Goal: Task Accomplishment & Management: Manage account settings

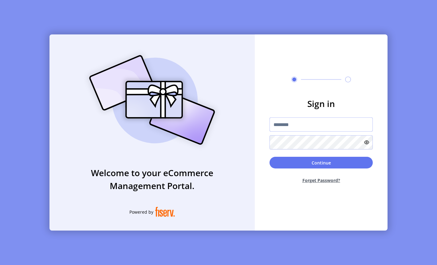
click at [305, 126] on input "text" at bounding box center [320, 124] width 103 height 14
type input "**********"
click at [296, 169] on div "Continue Forget Password?" at bounding box center [320, 173] width 103 height 32
click at [294, 165] on button "Continue" at bounding box center [320, 163] width 103 height 12
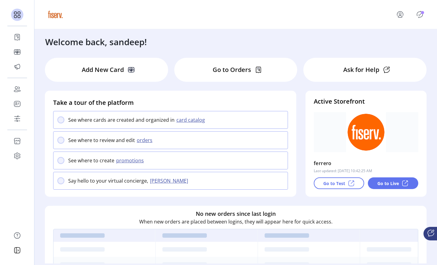
click at [272, 48] on div "Welcome back, sandeep!" at bounding box center [235, 38] width 393 height 19
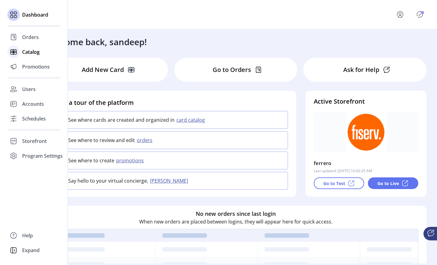
click at [19, 52] on div at bounding box center [13, 52] width 12 height 12
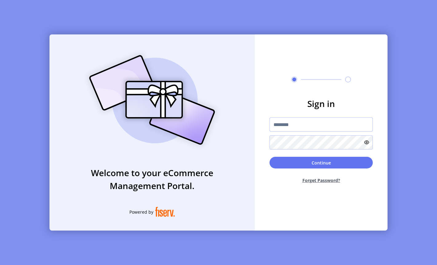
click at [281, 119] on input "text" at bounding box center [320, 124] width 103 height 14
drag, startPoint x: 281, startPoint y: 119, endPoint x: 232, endPoint y: 55, distance: 81.3
click at [232, 55] on div "Welcome to your eCommerce Management Portal. Powered by Sign in Continue Forget…" at bounding box center [218, 132] width 338 height 196
click at [279, 125] on input "text" at bounding box center [320, 124] width 103 height 14
click at [42, 8] on div "Welcome to your eCommerce Management Portal. Powered by Sign in Continue Forget…" at bounding box center [218, 132] width 437 height 265
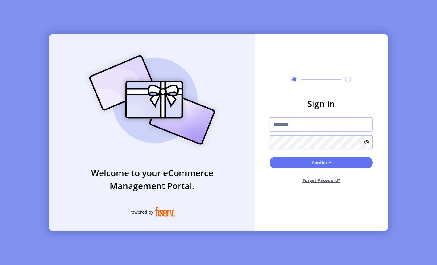
click at [286, 68] on div "Sign in Continue Forget Password?" at bounding box center [321, 132] width 133 height 196
click at [286, 128] on input "text" at bounding box center [320, 124] width 103 height 14
type input "**********"
click at [275, 155] on form "**********" at bounding box center [321, 142] width 133 height 91
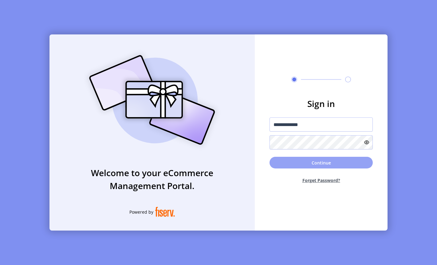
click at [275, 158] on button "Continue" at bounding box center [320, 163] width 103 height 12
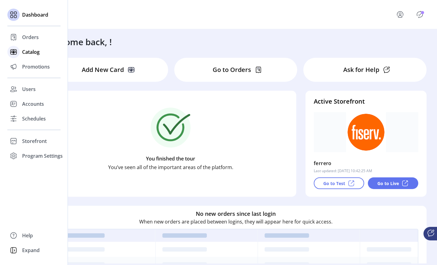
click at [23, 51] on span "Catalog" at bounding box center [31, 51] width 18 height 7
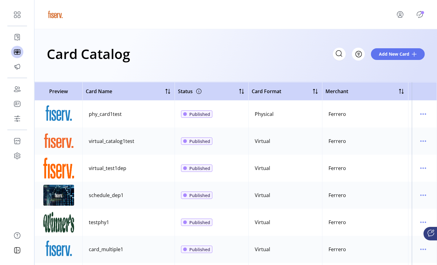
click at [167, 56] on div "Card Catalog Filter Add New Card" at bounding box center [236, 54] width 378 height 22
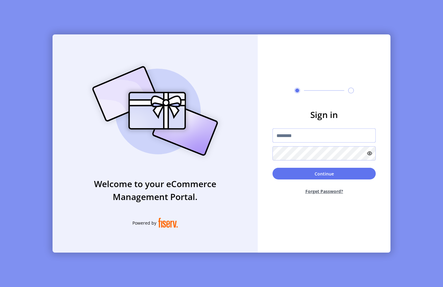
click at [279, 131] on input "text" at bounding box center [323, 135] width 103 height 14
type input "**********"
click at [298, 175] on button "Continue" at bounding box center [323, 174] width 103 height 12
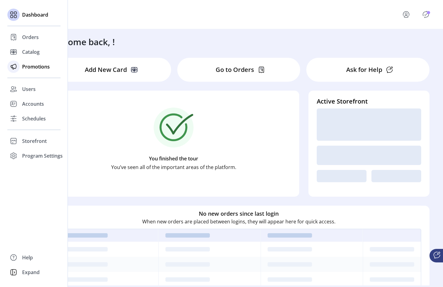
click at [37, 68] on span "Promotions" at bounding box center [36, 66] width 28 height 7
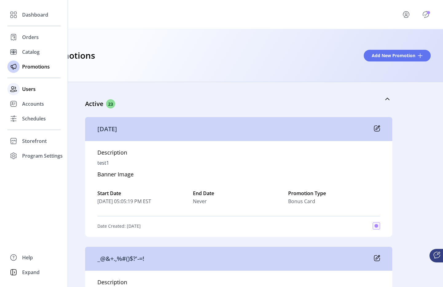
click at [29, 84] on div "Users" at bounding box center [33, 89] width 53 height 15
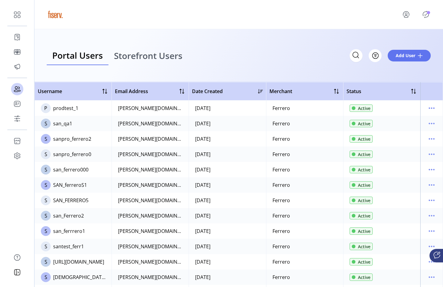
click at [427, 10] on icon "Publisher Panel" at bounding box center [426, 15] width 10 height 10
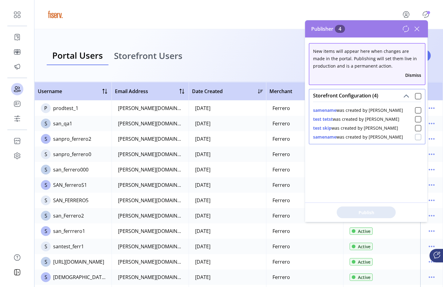
click at [415, 138] on div at bounding box center [418, 137] width 6 height 6
click at [386, 213] on span "Publish 1 Items" at bounding box center [366, 212] width 43 height 6
click at [415, 110] on div at bounding box center [418, 110] width 6 height 6
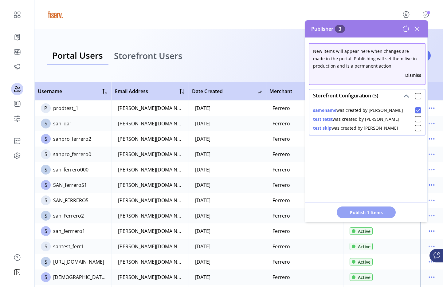
click at [380, 215] on span "Publish 1 Items" at bounding box center [366, 212] width 43 height 6
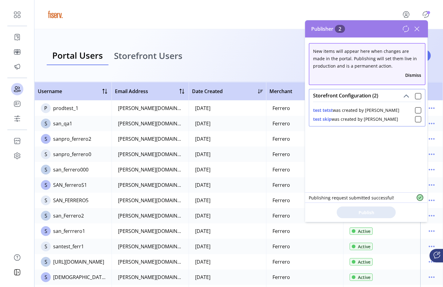
click at [417, 30] on icon at bounding box center [417, 29] width 10 height 10
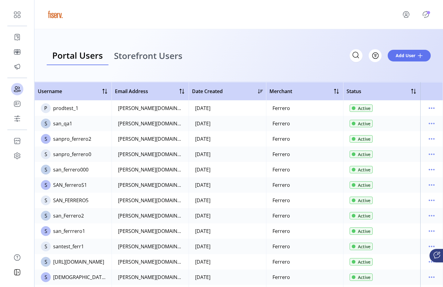
click at [425, 15] on icon "Publisher Panel" at bounding box center [426, 15] width 10 height 10
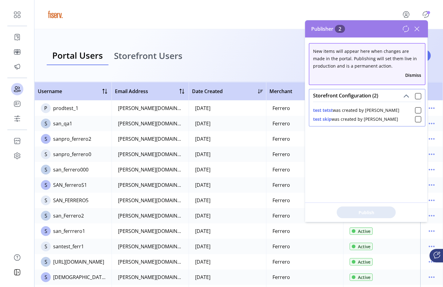
click at [412, 80] on div "Dismiss" at bounding box center [367, 74] width 108 height 11
click at [409, 76] on button "Dismiss" at bounding box center [413, 75] width 16 height 6
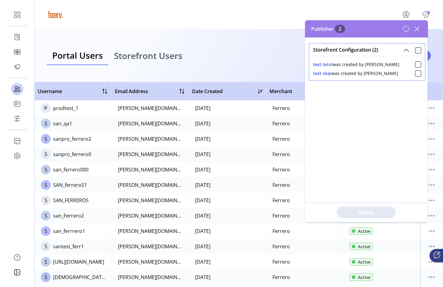
click at [418, 29] on icon at bounding box center [417, 29] width 10 height 10
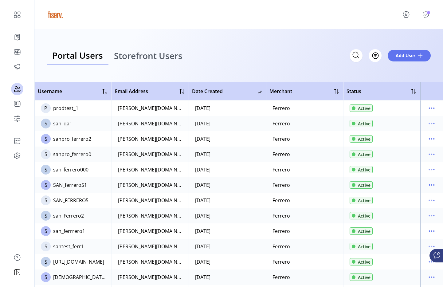
click at [425, 17] on icon "Publisher Panel" at bounding box center [426, 14] width 6 height 7
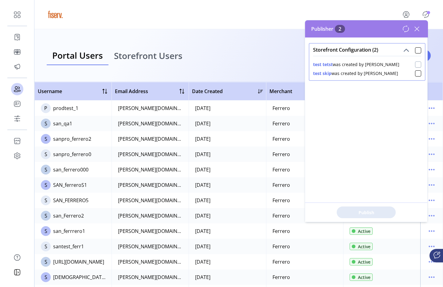
click at [415, 66] on div at bounding box center [418, 64] width 6 height 6
click at [387, 211] on span "Publish 1 Items" at bounding box center [366, 212] width 43 height 6
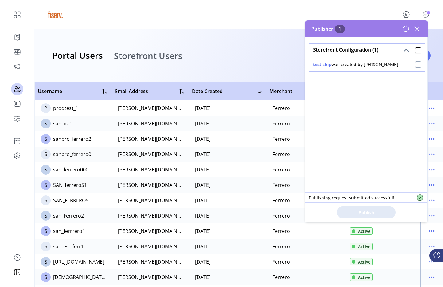
click at [415, 65] on div at bounding box center [418, 64] width 6 height 6
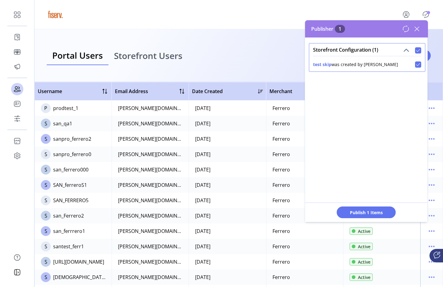
click at [365, 205] on div "Publish 1 Items" at bounding box center [366, 211] width 122 height 19
click at [364, 207] on button "Publish 1 Items" at bounding box center [366, 212] width 59 height 12
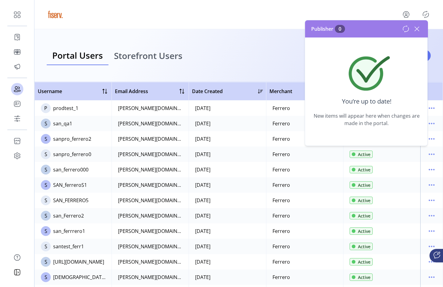
click at [416, 30] on icon at bounding box center [417, 29] width 10 height 10
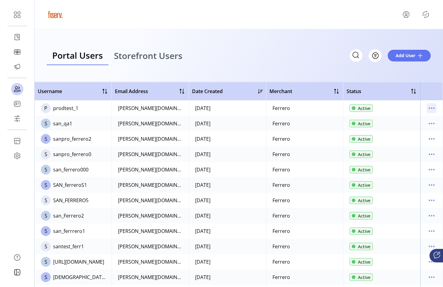
click at [428, 110] on icon "menu" at bounding box center [432, 108] width 10 height 10
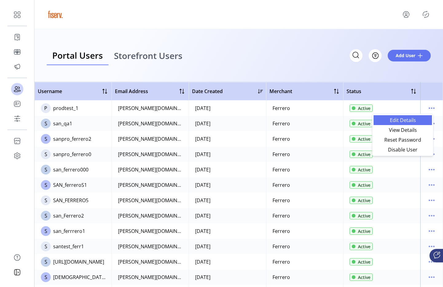
click at [400, 123] on span "Edit Details" at bounding box center [402, 120] width 51 height 5
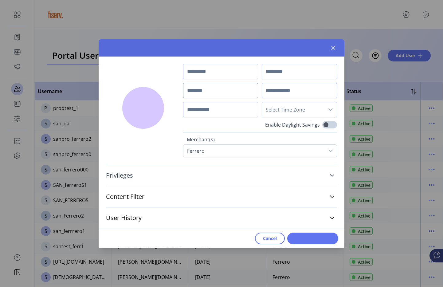
type input "*******"
type input "**********"
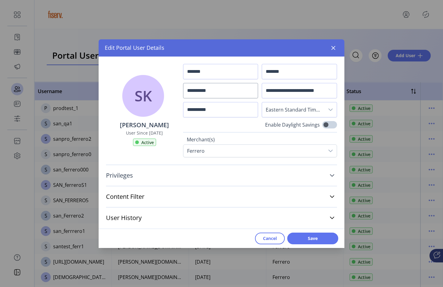
click at [256, 176] on link "Privileges" at bounding box center [221, 176] width 231 height 14
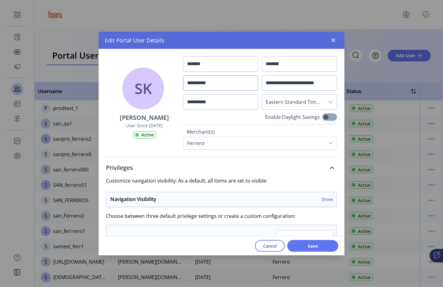
click at [324, 116] on span at bounding box center [329, 116] width 15 height 7
click at [324, 245] on span "Save" at bounding box center [312, 246] width 35 height 6
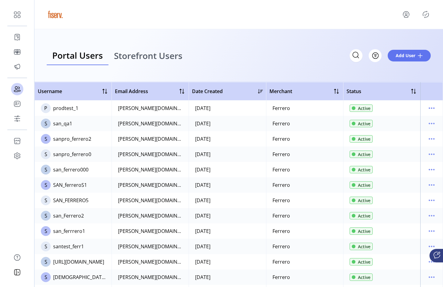
click at [157, 59] on span "Storefront Users" at bounding box center [148, 55] width 68 height 9
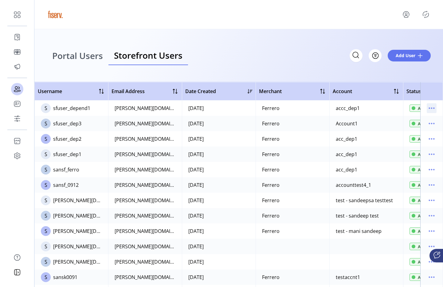
click at [429, 107] on icon "menu" at bounding box center [432, 108] width 10 height 10
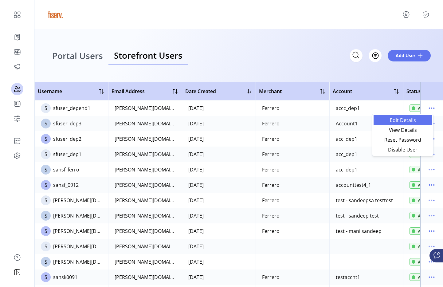
click at [399, 122] on span "Edit Details" at bounding box center [402, 120] width 51 height 5
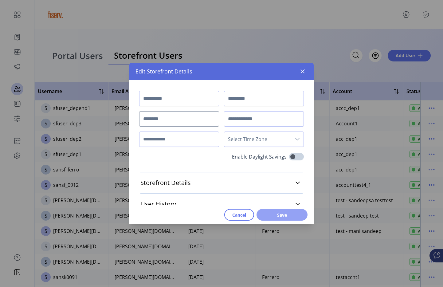
type input "*******"
type input "****"
type input "**********"
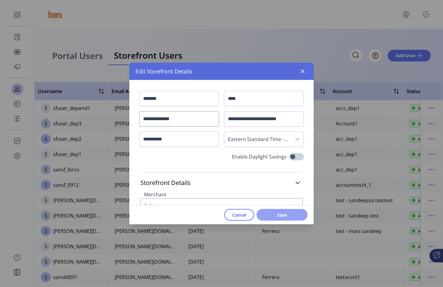
click at [300, 217] on button "Save" at bounding box center [281, 215] width 51 height 12
click at [290, 219] on button "Save" at bounding box center [281, 215] width 51 height 12
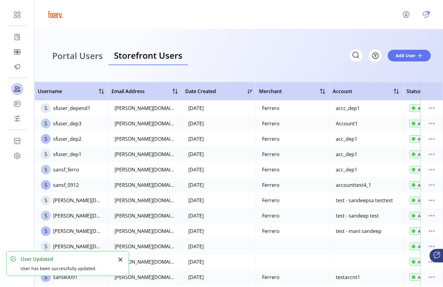
click at [427, 18] on icon "Publisher Panel" at bounding box center [426, 15] width 10 height 10
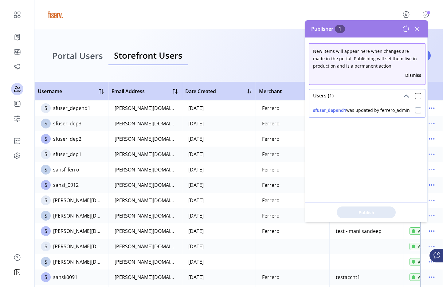
click at [415, 109] on div at bounding box center [418, 110] width 6 height 6
click at [385, 155] on div "New items will appear here when changes are made in the portal. Publishing will…" at bounding box center [366, 129] width 123 height 184
click at [410, 72] on button "Dismiss" at bounding box center [413, 75] width 16 height 6
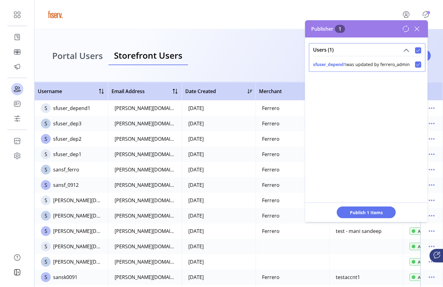
click at [415, 30] on icon at bounding box center [417, 29] width 4 height 4
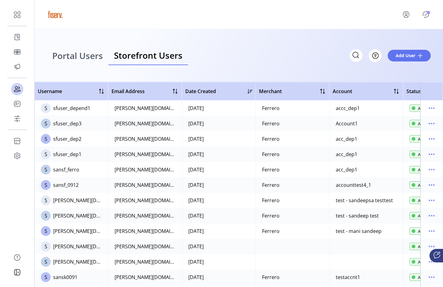
click at [81, 56] on span "Portal Users" at bounding box center [77, 55] width 51 height 9
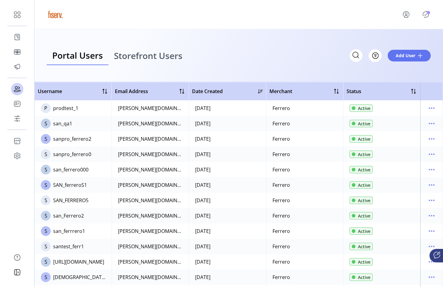
click at [131, 57] on span "Storefront Users" at bounding box center [148, 55] width 68 height 9
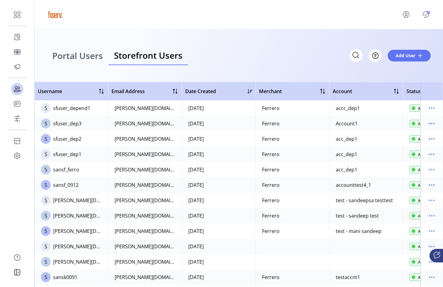
click at [405, 14] on icon "menu" at bounding box center [406, 15] width 10 height 10
click at [393, 43] on span "Sign Out" at bounding box center [394, 41] width 46 height 5
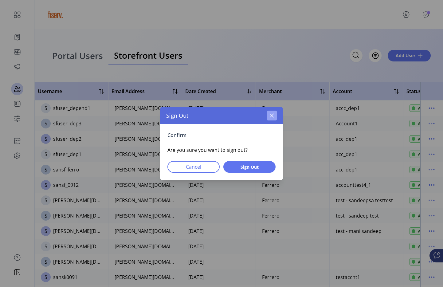
click at [273, 115] on icon "button" at bounding box center [271, 115] width 5 height 5
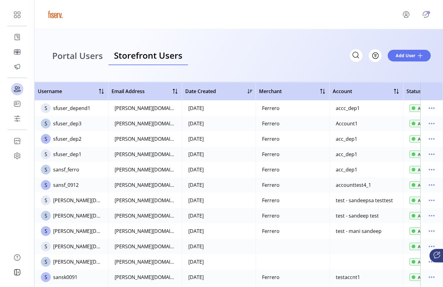
click at [92, 62] on link "Portal Users" at bounding box center [78, 55] width 62 height 19
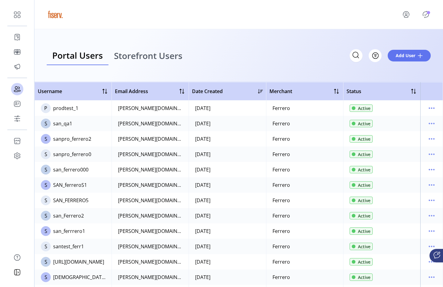
click at [157, 60] on span "Storefront Users" at bounding box center [148, 55] width 68 height 9
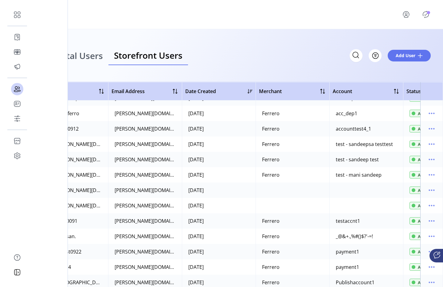
scroll to position [0, 0]
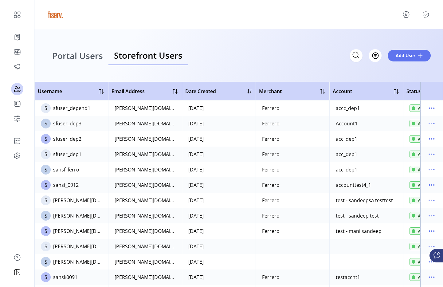
click at [276, 39] on div "Portal Users Storefront Users Filter Add User" at bounding box center [238, 55] width 409 height 53
click at [424, 12] on icon "Publisher Panel" at bounding box center [426, 15] width 10 height 10
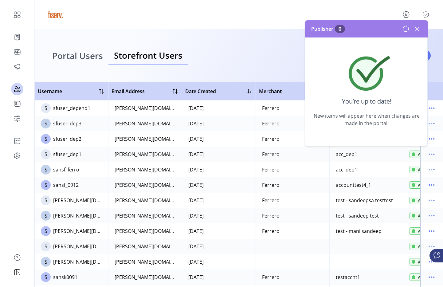
click at [416, 32] on icon at bounding box center [417, 29] width 10 height 10
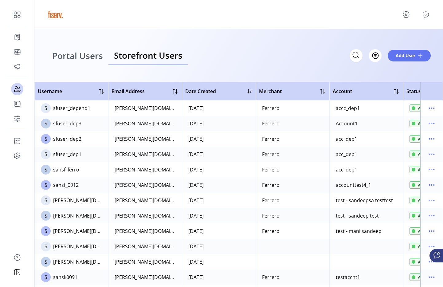
click at [422, 109] on td at bounding box center [431, 107] width 23 height 15
click at [427, 109] on icon "menu" at bounding box center [432, 108] width 10 height 10
click at [405, 121] on span "Edit Details" at bounding box center [402, 120] width 51 height 5
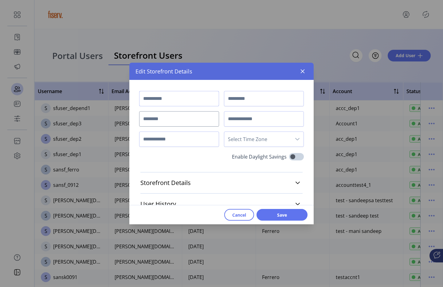
type input "*******"
type input "****"
type input "**********"
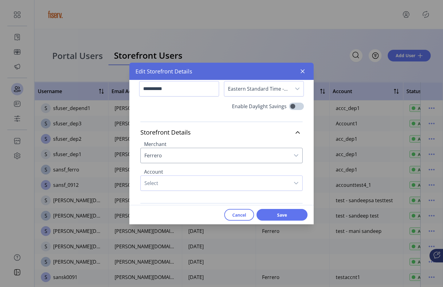
scroll to position [51, 0]
click at [300, 74] on button "button" at bounding box center [303, 71] width 10 height 10
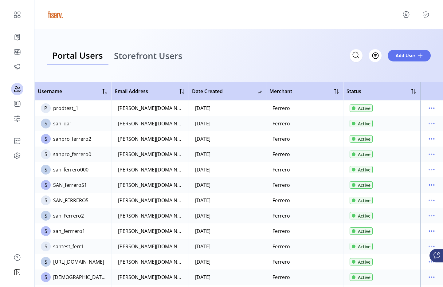
click at [152, 59] on span "Storefront Users" at bounding box center [148, 55] width 68 height 9
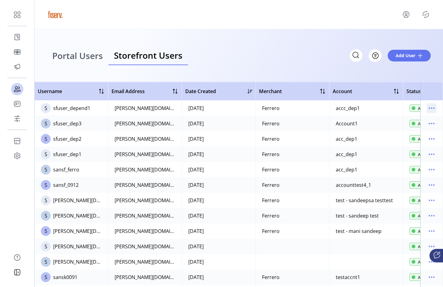
click at [427, 111] on icon "menu" at bounding box center [432, 108] width 10 height 10
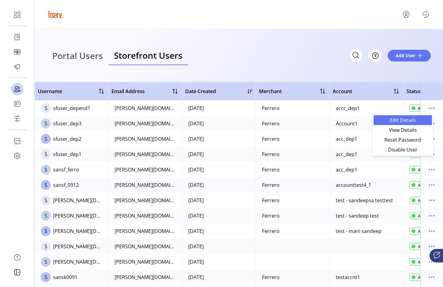
click at [390, 122] on span "Edit Details" at bounding box center [402, 120] width 51 height 5
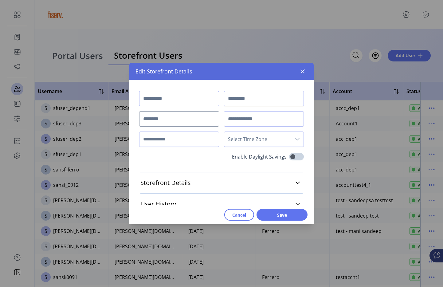
type input "*******"
type input "****"
type input "**********"
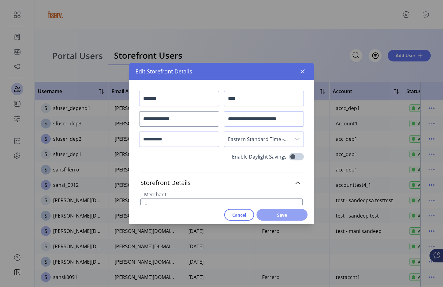
click at [287, 212] on span "Save" at bounding box center [281, 215] width 35 height 6
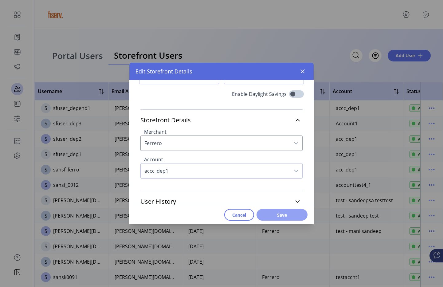
click at [289, 215] on span "Save" at bounding box center [281, 215] width 35 height 6
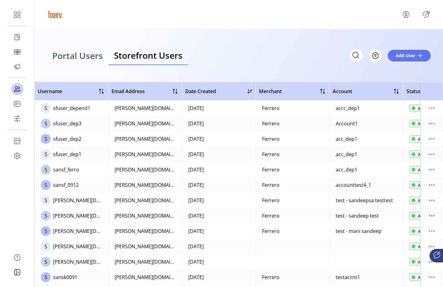
click at [427, 16] on icon "Publisher Panel" at bounding box center [426, 15] width 10 height 10
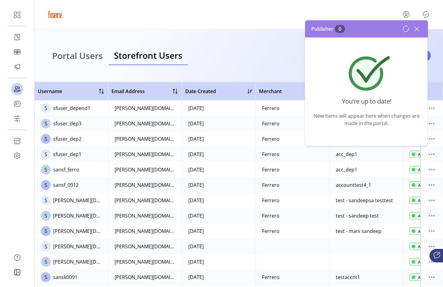
click at [416, 28] on icon at bounding box center [417, 29] width 10 height 10
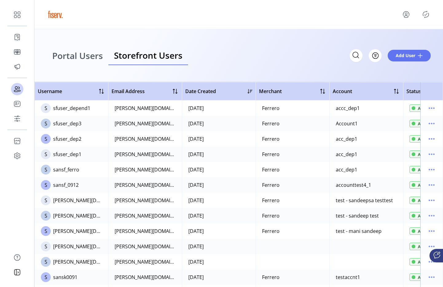
click at [405, 15] on icon "menu" at bounding box center [406, 15] width 10 height 10
click at [397, 44] on span "Sign Out" at bounding box center [394, 41] width 46 height 5
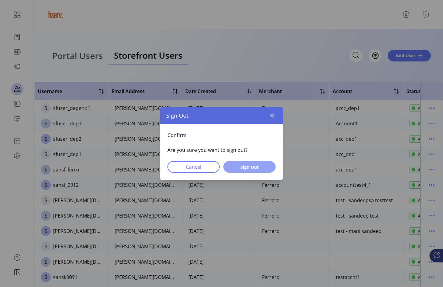
click at [260, 169] on span "Sign Out" at bounding box center [249, 167] width 36 height 6
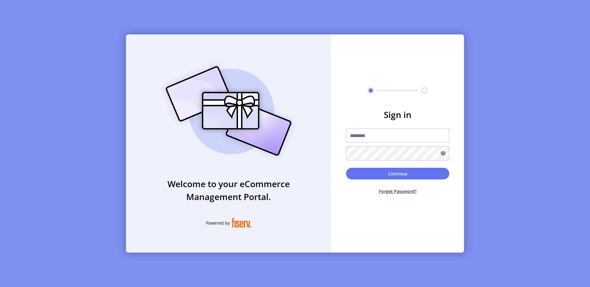
click at [367, 135] on input "text" at bounding box center [397, 135] width 103 height 14
type input "**********"
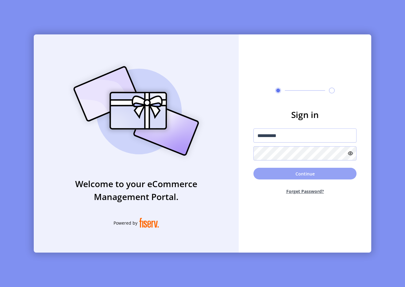
click at [327, 177] on button "Continue" at bounding box center [305, 174] width 103 height 12
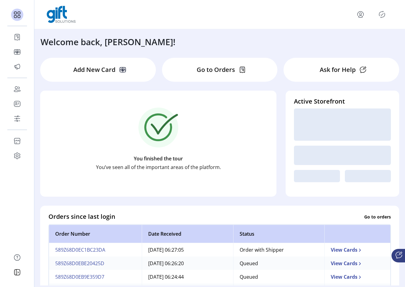
click at [384, 10] on icon "Publisher Panel" at bounding box center [382, 15] width 10 height 10
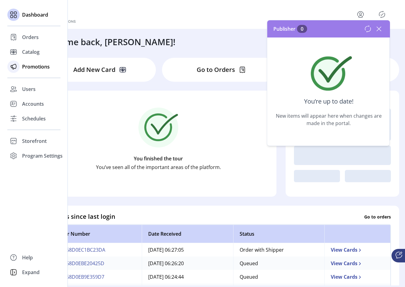
click at [24, 64] on span "Promotions" at bounding box center [36, 66] width 28 height 7
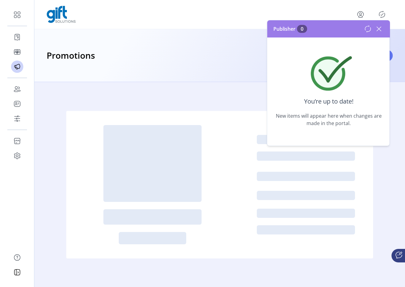
click at [380, 27] on icon at bounding box center [379, 29] width 10 height 10
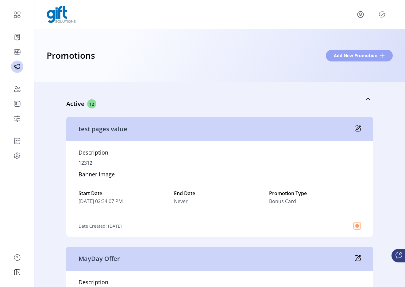
click at [357, 53] on span "Add New Promotion" at bounding box center [356, 55] width 44 height 6
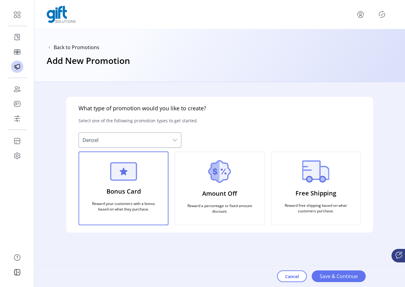
drag, startPoint x: 335, startPoint y: 272, endPoint x: 200, endPoint y: 233, distance: 140.9
click at [200, 233] on app-select-type "Back to Promotions Add New Promotion What type of promotion would you like to c…" at bounding box center [219, 158] width 371 height 258
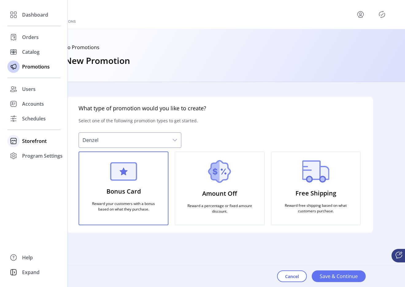
click at [26, 141] on span "Storefront" at bounding box center [34, 140] width 25 height 7
click at [41, 149] on div "Configuration" at bounding box center [33, 153] width 53 height 10
click at [41, 152] on span "Configuration" at bounding box center [38, 153] width 32 height 7
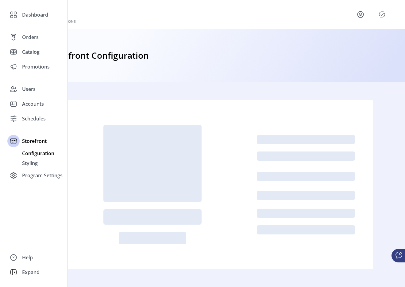
click at [32, 153] on span "Configuration" at bounding box center [38, 153] width 32 height 7
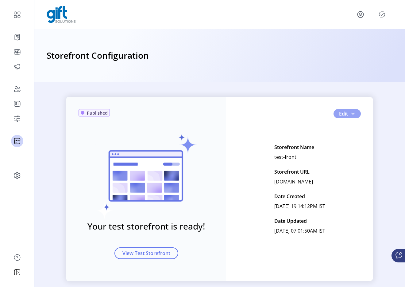
click at [353, 115] on span "button" at bounding box center [353, 113] width 5 height 5
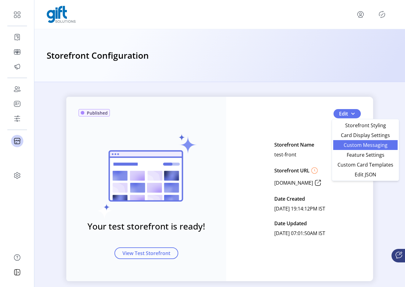
click at [346, 144] on span "Custom Messaging" at bounding box center [365, 145] width 57 height 5
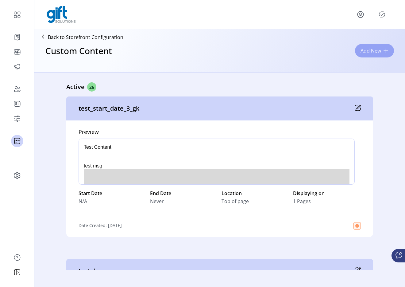
click at [361, 49] on span "Add New" at bounding box center [371, 50] width 21 height 7
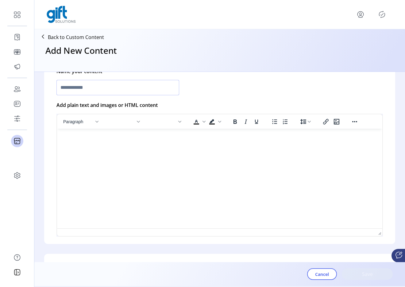
click at [101, 89] on input "text" at bounding box center [118, 87] width 123 height 15
type input "*********"
click at [87, 134] on html at bounding box center [220, 131] width 326 height 5
click at [153, 134] on html at bounding box center [220, 131] width 326 height 5
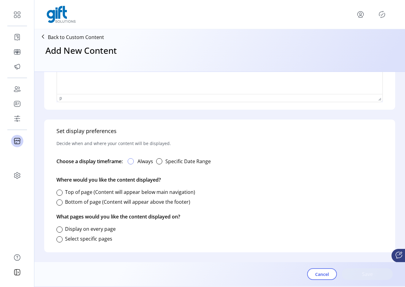
click at [133, 163] on div at bounding box center [131, 161] width 6 height 6
click at [61, 194] on div at bounding box center [60, 193] width 6 height 6
click at [60, 229] on div at bounding box center [60, 229] width 6 height 6
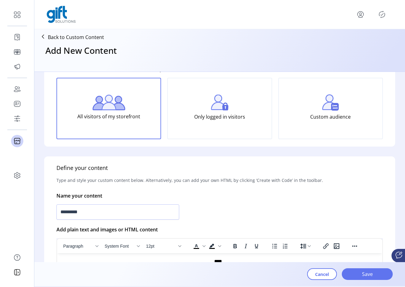
click at [377, 280] on div "Cancel Save" at bounding box center [350, 274] width 86 height 22
click at [369, 273] on span "Save" at bounding box center [367, 273] width 35 height 7
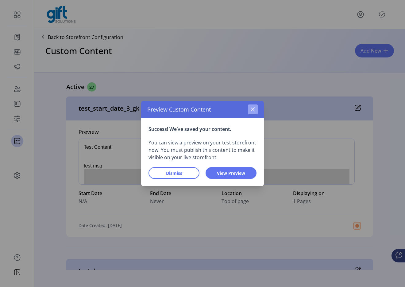
click at [251, 107] on icon "button" at bounding box center [253, 109] width 5 height 5
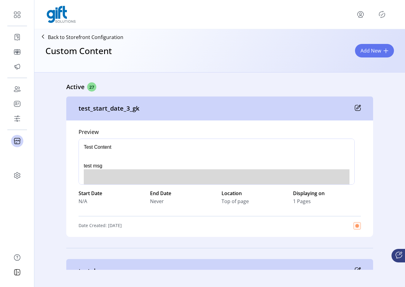
click at [386, 14] on icon "Publisher Panel" at bounding box center [382, 15] width 10 height 10
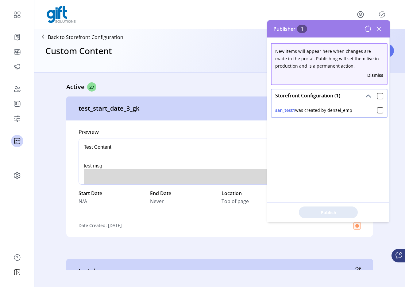
click at [379, 28] on icon at bounding box center [379, 29] width 4 height 4
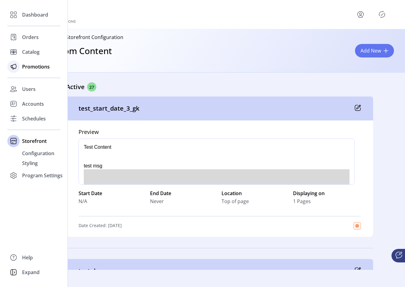
click at [24, 70] on div "Promotions" at bounding box center [33, 66] width 53 height 15
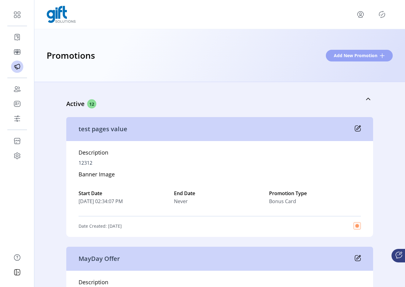
click at [336, 53] on span "Add New Promotion" at bounding box center [356, 55] width 44 height 6
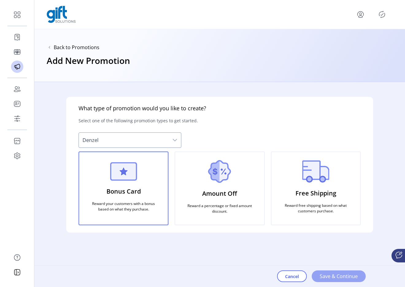
click at [333, 278] on span "Save & Continue" at bounding box center [339, 275] width 38 height 7
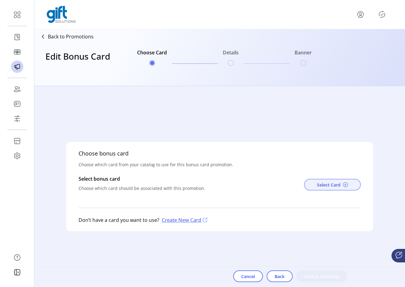
click at [324, 184] on span "Select Card" at bounding box center [329, 185] width 24 height 6
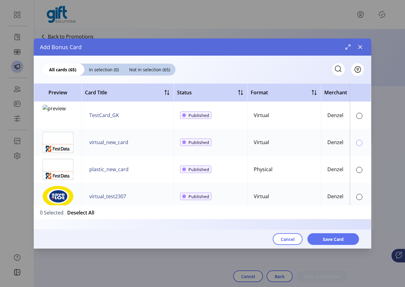
click at [357, 142] on div at bounding box center [360, 143] width 6 height 6
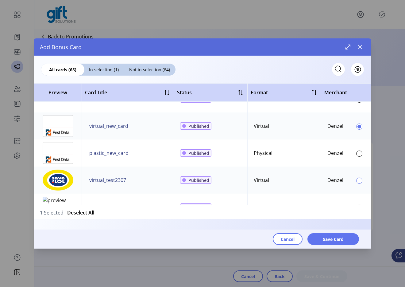
click at [357, 182] on div at bounding box center [360, 181] width 6 height 6
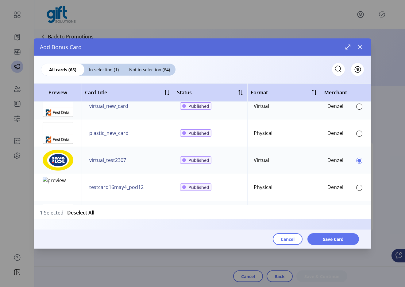
scroll to position [46, 0]
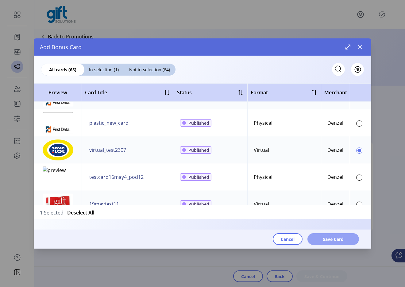
click at [338, 237] on span "Save Card" at bounding box center [333, 239] width 21 height 6
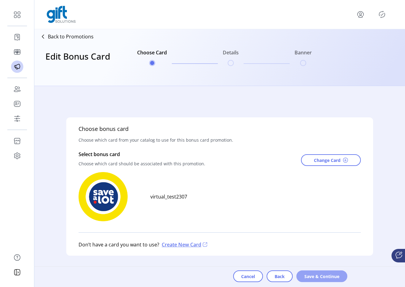
click at [311, 276] on span "Save & Continue" at bounding box center [322, 276] width 35 height 6
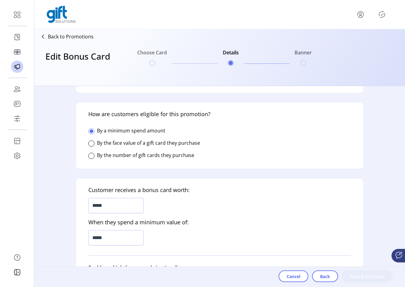
scroll to position [149, 0]
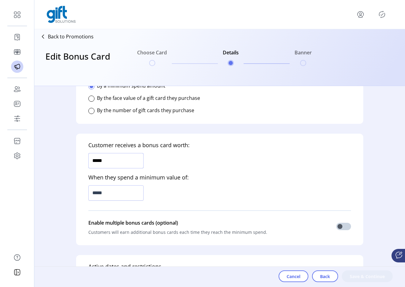
click at [118, 160] on input "*****" at bounding box center [115, 160] width 55 height 15
type input "*****"
click at [116, 191] on input "*****" at bounding box center [115, 192] width 55 height 15
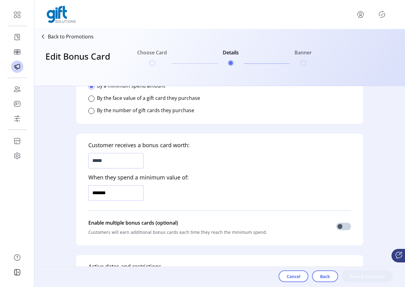
type input "*********"
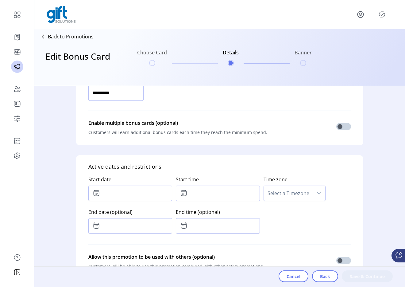
scroll to position [251, 0]
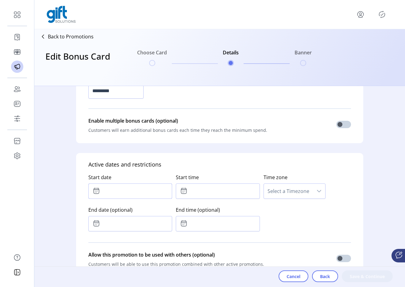
click at [125, 198] on input "text" at bounding box center [130, 190] width 84 height 15
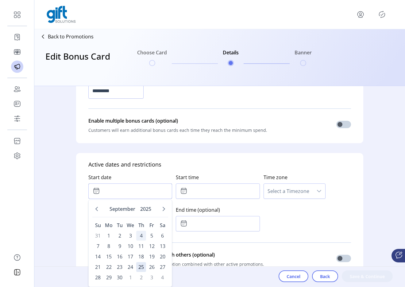
click at [139, 236] on span "4" at bounding box center [141, 236] width 10 height 10
type input "**********"
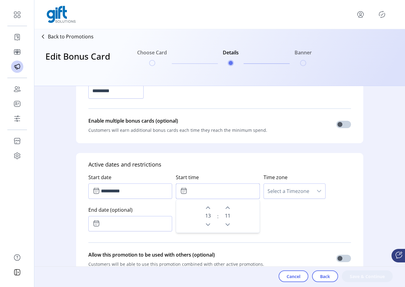
click at [221, 195] on input "text" at bounding box center [218, 190] width 84 height 15
click at [227, 226] on icon "Previous Minute" at bounding box center [227, 224] width 5 height 5
type input "*****"
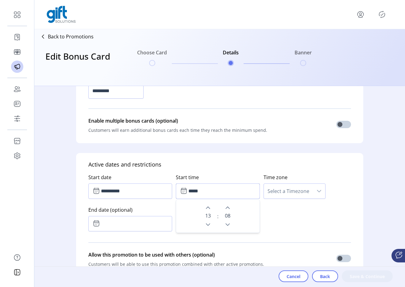
click at [288, 195] on span "Select a Timezone" at bounding box center [288, 191] width 49 height 15
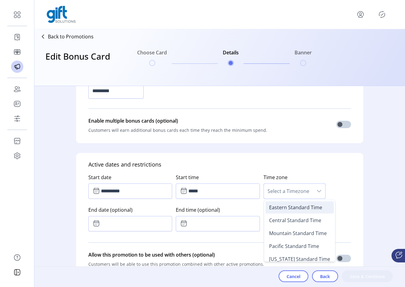
click at [279, 209] on span "Eastern Standard Time" at bounding box center [295, 207] width 53 height 7
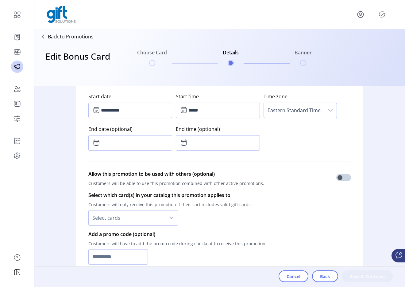
scroll to position [366, 0]
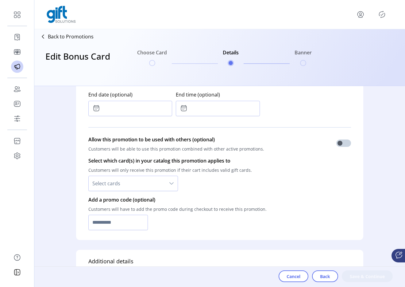
click at [136, 178] on span "Select cards" at bounding box center [127, 183] width 77 height 15
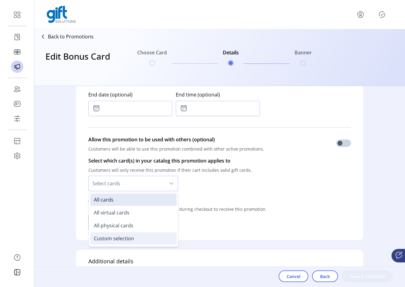
click at [119, 242] on li "Custom selection" at bounding box center [133, 238] width 87 height 12
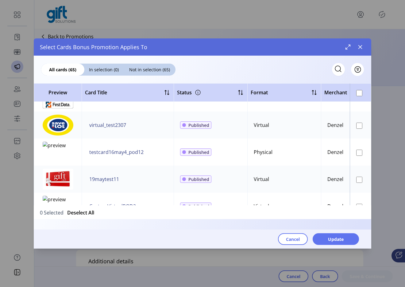
scroll to position [74, 0]
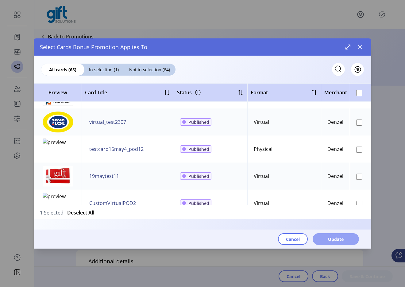
click at [332, 238] on span "Update" at bounding box center [336, 239] width 16 height 6
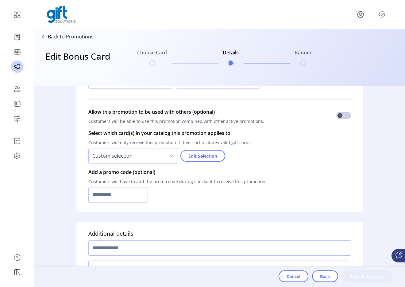
scroll to position [406, 0]
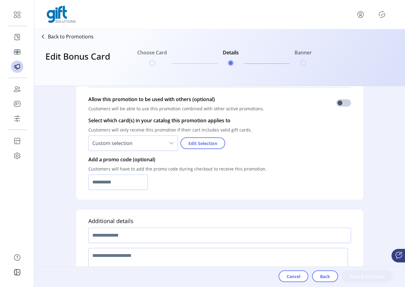
drag, startPoint x: 137, startPoint y: 201, endPoint x: 137, endPoint y: 197, distance: 4.3
click at [137, 200] on form "**********" at bounding box center [219, 186] width 307 height 201
click at [127, 182] on input "text" at bounding box center [118, 181] width 60 height 15
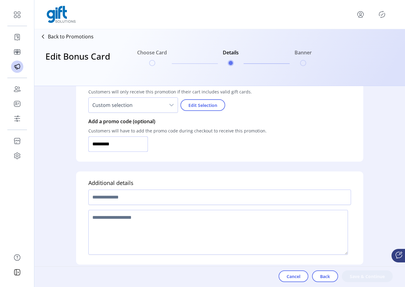
scroll to position [446, 0]
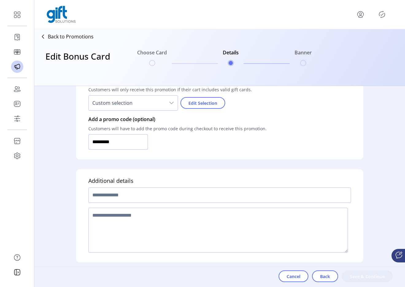
type input "*********"
click at [109, 191] on input "text" at bounding box center [219, 194] width 263 height 15
type input "*"
type input "**********"
click at [114, 218] on textarea at bounding box center [218, 230] width 260 height 45
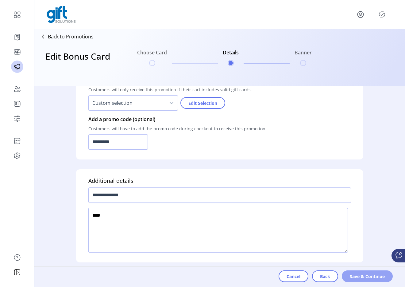
type textarea "****"
click at [352, 273] on span "Save & Continue" at bounding box center [367, 276] width 35 height 6
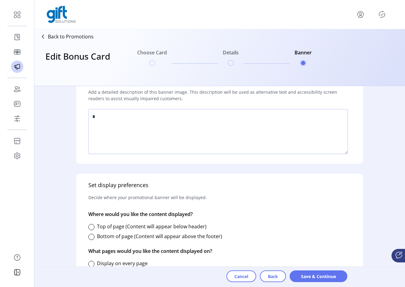
scroll to position [278, 0]
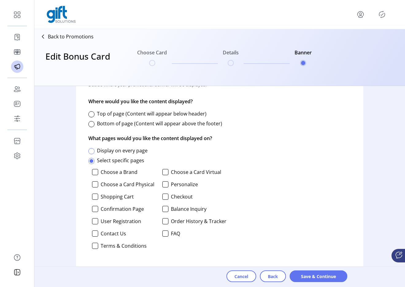
click at [89, 153] on div at bounding box center [91, 151] width 6 height 6
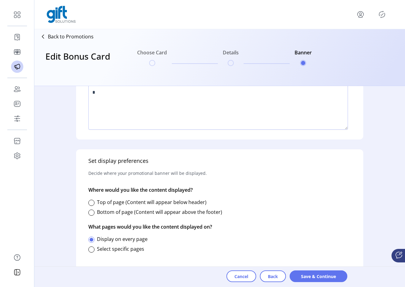
scroll to position [190, 0]
click at [91, 205] on div at bounding box center [91, 203] width 6 height 6
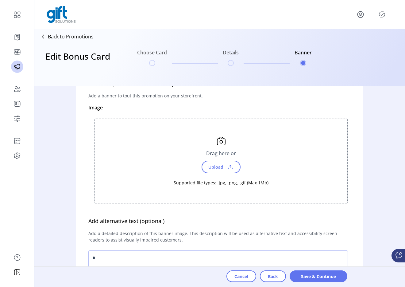
scroll to position [23, 0]
click at [109, 258] on textarea at bounding box center [218, 273] width 260 height 45
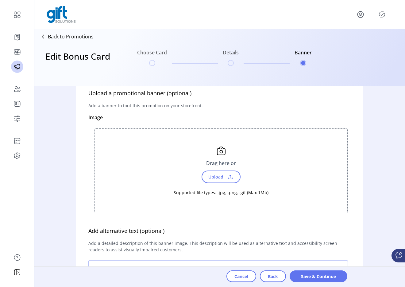
scroll to position [14, 0]
type textarea "****"
click at [214, 176] on span "Upload" at bounding box center [215, 176] width 21 height 9
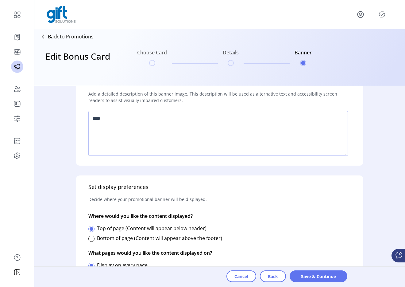
scroll to position [209, 0]
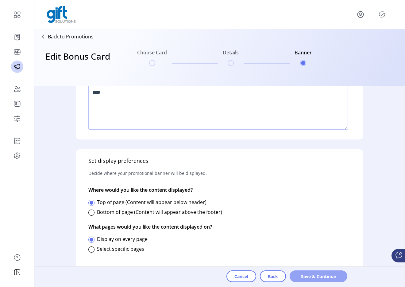
click at [319, 271] on button "Save & Continue" at bounding box center [319, 276] width 58 height 12
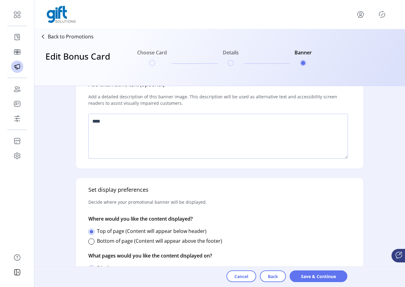
scroll to position [178, 0]
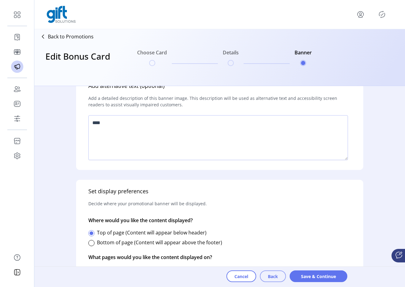
click at [264, 272] on button "Back" at bounding box center [273, 276] width 26 height 12
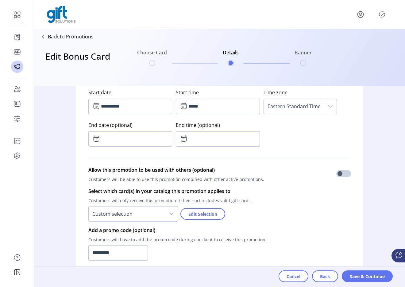
scroll to position [351, 0]
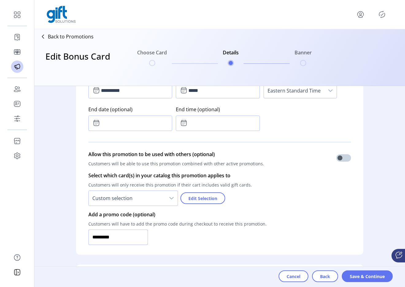
click at [124, 236] on input "*********" at bounding box center [118, 236] width 60 height 15
type input "**********"
click at [367, 280] on button "Save & Continue" at bounding box center [367, 276] width 51 height 12
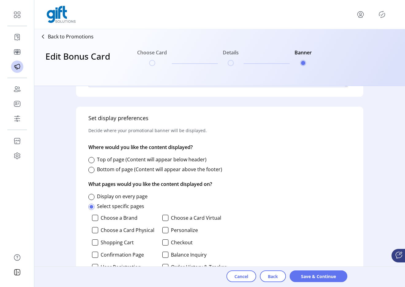
scroll to position [228, 0]
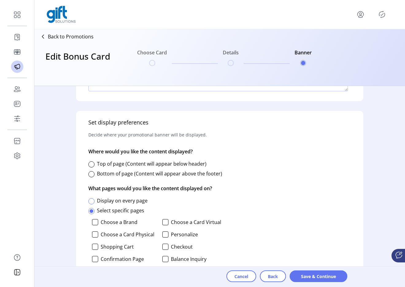
click at [90, 201] on div at bounding box center [91, 201] width 6 height 6
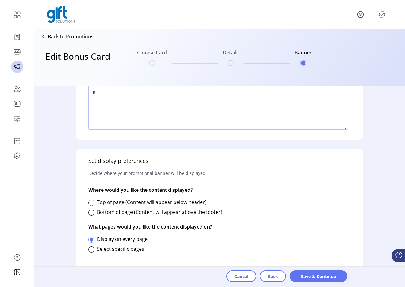
scroll to position [4, 2]
click at [92, 202] on div at bounding box center [91, 203] width 6 height 6
click at [323, 275] on span "Save & Continue" at bounding box center [319, 276] width 42 height 6
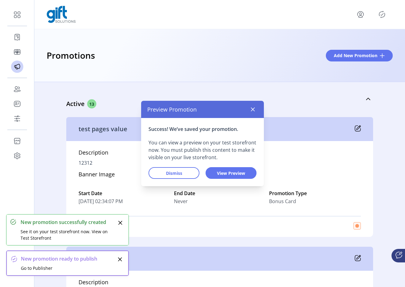
click at [378, 14] on div "Preview Promotion Success! We’ve saved your promotion. You can view a preview o…" at bounding box center [202, 143] width 405 height 287
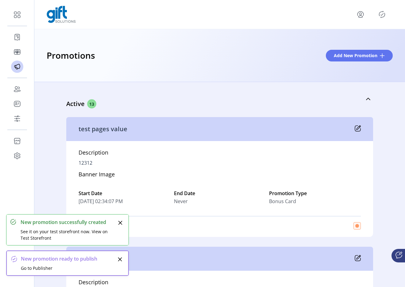
click at [383, 22] on div at bounding box center [220, 14] width 346 height 17
click at [380, 15] on icon "Publisher Panel" at bounding box center [382, 15] width 10 height 10
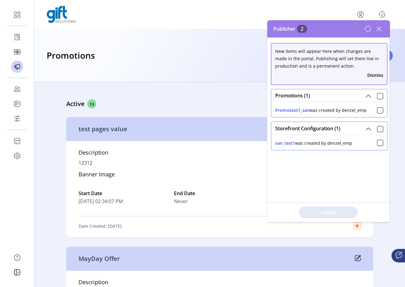
click at [381, 109] on div "Promotest1_san was created by denzel_emp" at bounding box center [329, 109] width 115 height 15
click at [379, 111] on div at bounding box center [380, 110] width 6 height 6
click at [378, 111] on icon at bounding box center [380, 110] width 4 height 4
click at [378, 129] on div at bounding box center [380, 129] width 6 height 6
click at [378, 129] on icon at bounding box center [380, 129] width 4 height 4
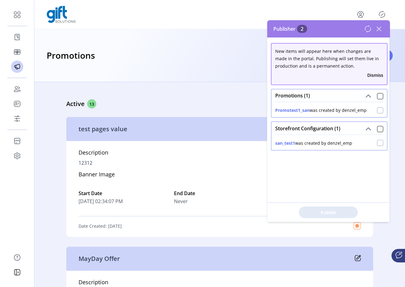
click at [377, 143] on div at bounding box center [380, 143] width 6 height 6
click at [378, 143] on icon at bounding box center [380, 143] width 4 height 4
click at [378, 111] on div at bounding box center [380, 110] width 6 height 6
click at [378, 143] on div at bounding box center [380, 143] width 6 height 6
click at [378, 29] on icon at bounding box center [379, 29] width 10 height 10
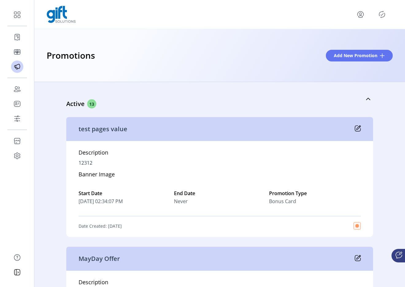
click at [383, 17] on icon "Publisher Panel" at bounding box center [383, 14] width 6 height 7
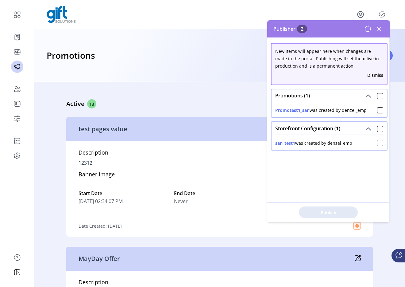
click at [377, 145] on div at bounding box center [380, 143] width 6 height 6
click at [336, 212] on span "Publish 1 Items" at bounding box center [328, 212] width 43 height 6
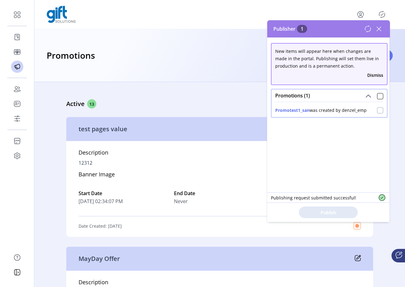
click at [378, 110] on div at bounding box center [380, 110] width 6 height 6
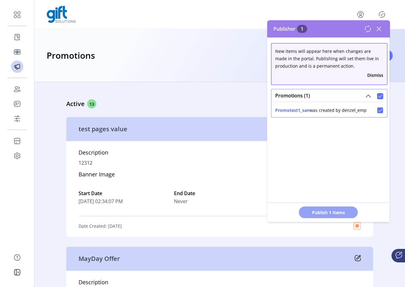
click at [324, 215] on span "Publish 1 Items" at bounding box center [328, 212] width 43 height 6
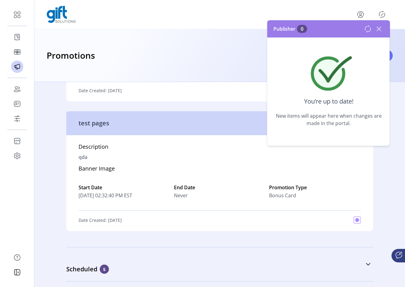
scroll to position [1638, 0]
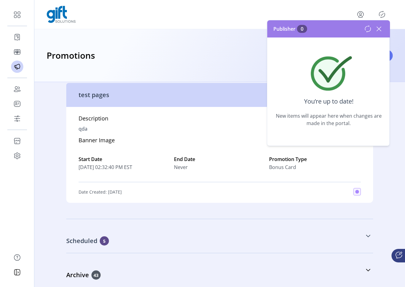
click at [156, 247] on link "Scheduled 5" at bounding box center [219, 236] width 307 height 26
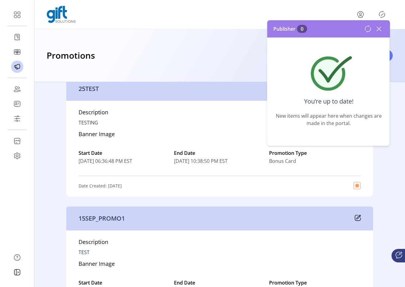
scroll to position [1955, 0]
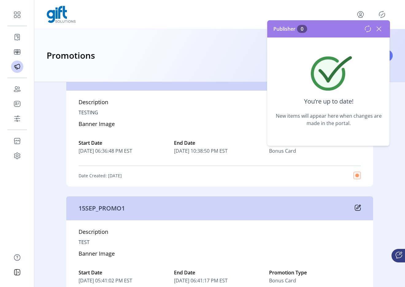
click at [380, 27] on icon at bounding box center [379, 29] width 10 height 10
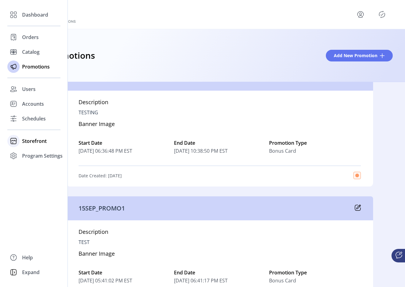
click at [35, 138] on span "Storefront" at bounding box center [34, 140] width 25 height 7
click at [35, 149] on div "Configuration" at bounding box center [33, 153] width 53 height 10
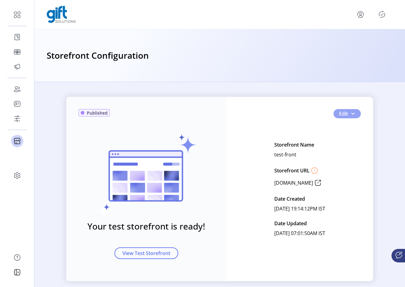
click at [354, 112] on button "Edit" at bounding box center [347, 113] width 27 height 9
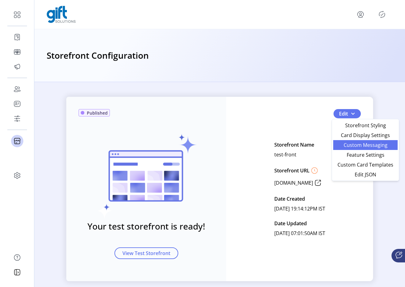
click at [351, 144] on span "Custom Messaging" at bounding box center [365, 145] width 57 height 5
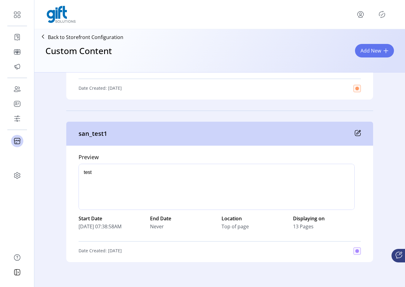
click at [355, 132] on icon at bounding box center [358, 133] width 6 height 6
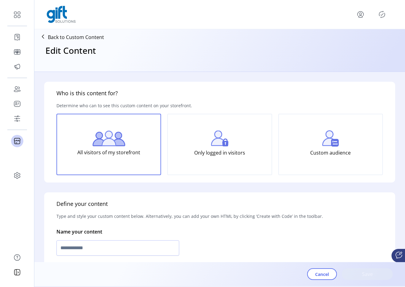
type input "*********"
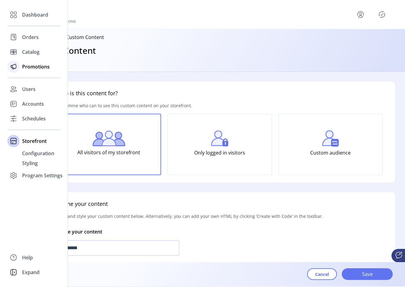
click at [16, 67] on icon at bounding box center [14, 66] width 6 height 5
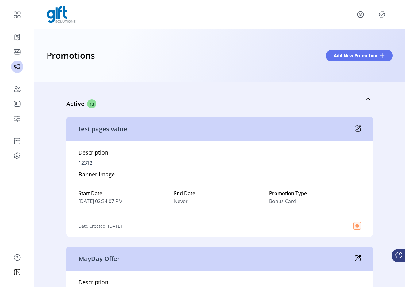
click at [325, 139] on div "test pages value" at bounding box center [219, 129] width 307 height 24
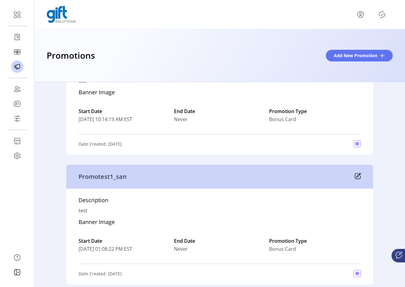
click at [359, 176] on icon at bounding box center [358, 176] width 6 height 6
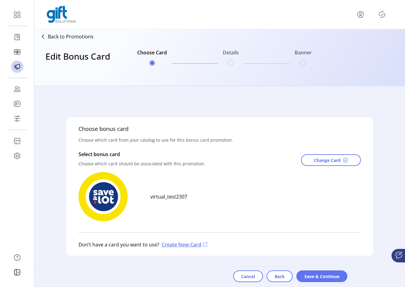
click at [71, 34] on p "Back to Promotions" at bounding box center [71, 36] width 46 height 7
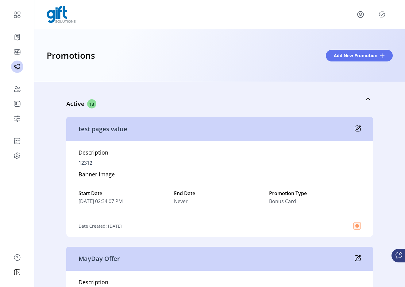
click at [359, 15] on icon "menu" at bounding box center [361, 15] width 10 height 10
click at [334, 41] on span "Sign Out" at bounding box center [339, 38] width 46 height 5
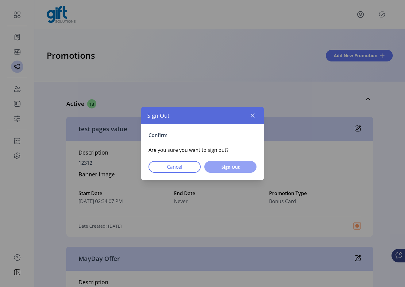
click at [243, 165] on span "Sign Out" at bounding box center [231, 167] width 36 height 6
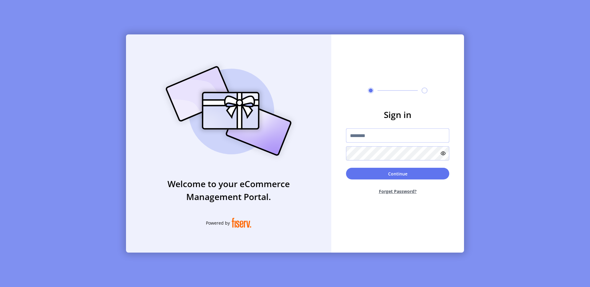
click at [369, 135] on input "text" at bounding box center [397, 135] width 103 height 14
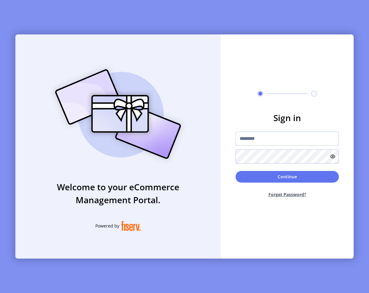
click at [299, 135] on input "text" at bounding box center [286, 138] width 103 height 14
type input "**********"
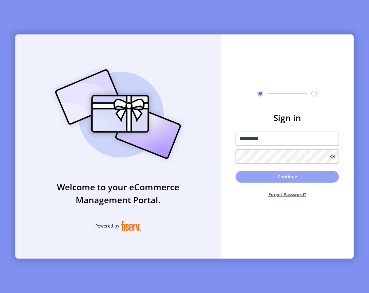
click at [261, 177] on button "Continue" at bounding box center [286, 177] width 103 height 12
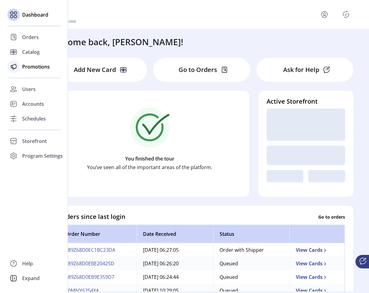
click at [28, 69] on span "Promotions" at bounding box center [36, 66] width 28 height 7
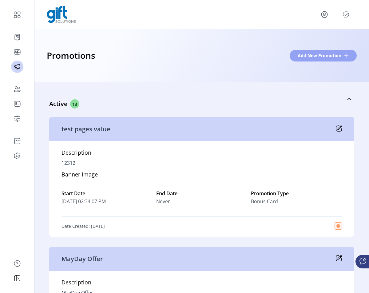
click at [312, 54] on span "Add New Promotion" at bounding box center [319, 55] width 44 height 6
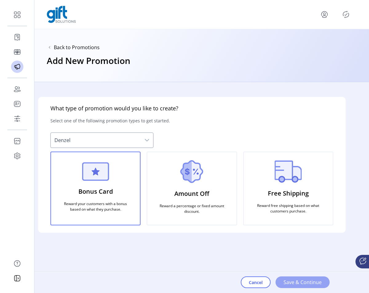
click at [298, 281] on span "Save & Continue" at bounding box center [302, 281] width 38 height 7
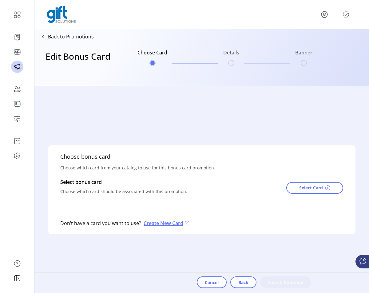
click at [316, 181] on div "Select Card" at bounding box center [314, 187] width 57 height 19
click at [305, 185] on span "Select Card" at bounding box center [311, 187] width 24 height 6
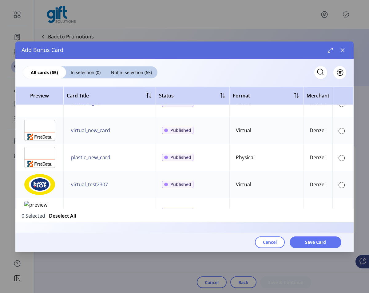
scroll to position [17, 0]
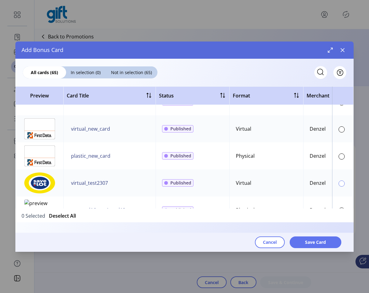
click at [338, 183] on div at bounding box center [341, 183] width 6 height 6
click at [325, 241] on span "Save Card" at bounding box center [315, 242] width 21 height 6
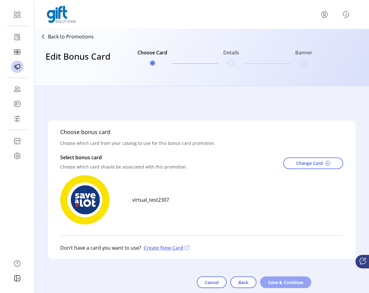
click at [283, 283] on span "Save & Continue" at bounding box center [285, 282] width 35 height 6
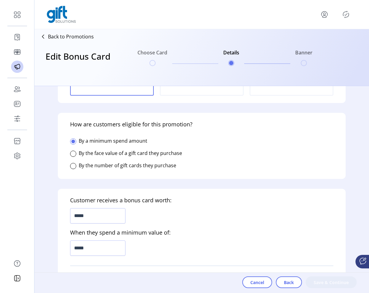
scroll to position [104, 0]
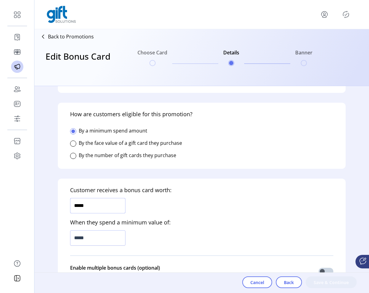
click at [115, 209] on input "*****" at bounding box center [97, 205] width 55 height 15
type input "*****"
click at [108, 237] on input "*****" at bounding box center [97, 237] width 55 height 15
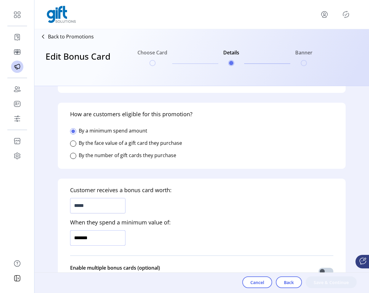
type input "*********"
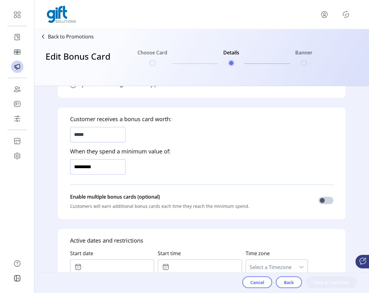
scroll to position [188, 0]
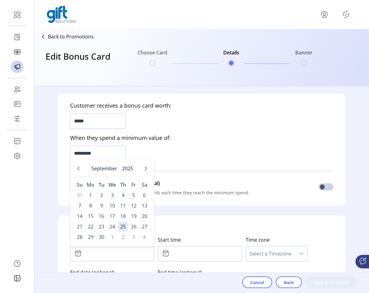
click at [111, 252] on input "text" at bounding box center [112, 253] width 84 height 15
click at [120, 215] on span "18" at bounding box center [123, 216] width 10 height 10
type input "**********"
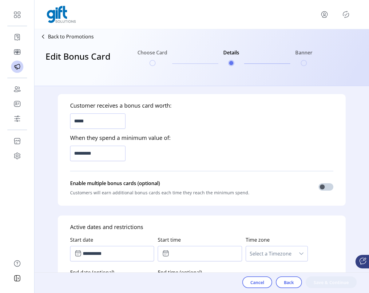
click at [180, 243] on label "Start time" at bounding box center [200, 239] width 84 height 12
click at [180, 246] on span "13 : 19" at bounding box center [200, 253] width 84 height 15
click at [204, 235] on div "19" at bounding box center [210, 229] width 14 height 25
click at [208, 238] on icon "Previous Minute" at bounding box center [209, 238] width 5 height 5
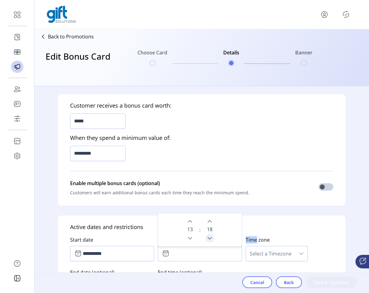
type input "*****"
click at [256, 252] on span "Select a Timezone" at bounding box center [270, 253] width 49 height 15
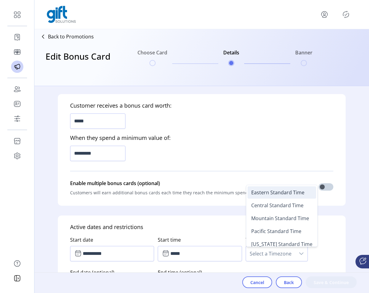
click at [261, 191] on span "Eastern Standard Time" at bounding box center [277, 192] width 53 height 7
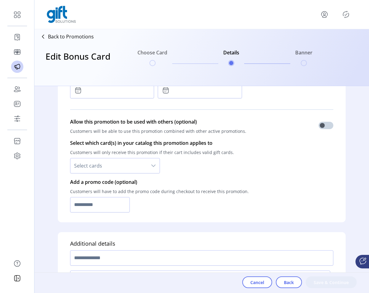
scroll to position [395, 0]
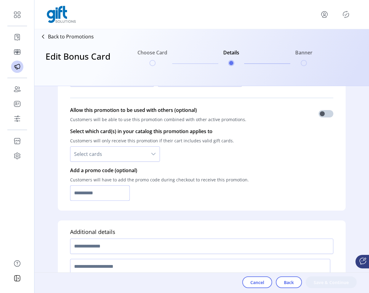
click at [103, 195] on input "text" at bounding box center [100, 192] width 60 height 15
click at [105, 193] on input "*******" at bounding box center [100, 192] width 60 height 15
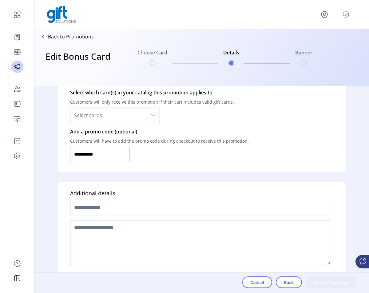
scroll to position [440, 0]
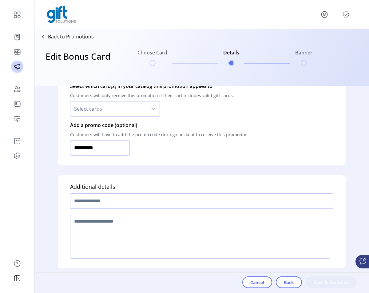
type input "**********"
click at [136, 201] on input "text" at bounding box center [201, 200] width 263 height 15
type input "**********"
click at [118, 235] on textarea at bounding box center [200, 235] width 260 height 45
type textarea "*"
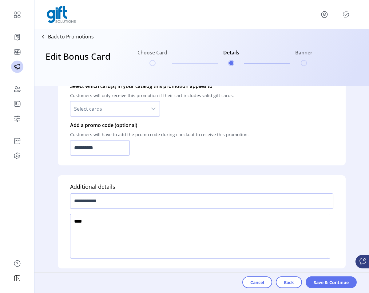
type textarea "****"
click at [319, 276] on div "Cancel Back Save & Continue" at bounding box center [305, 282] width 127 height 20
click at [324, 284] on span "Save & Continue" at bounding box center [330, 282] width 35 height 6
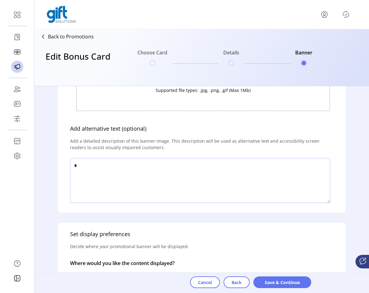
scroll to position [142, 0]
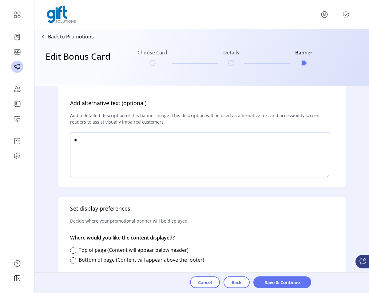
click at [219, 161] on textarea at bounding box center [200, 154] width 260 height 45
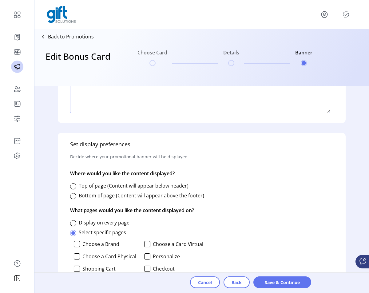
scroll to position [225, 0]
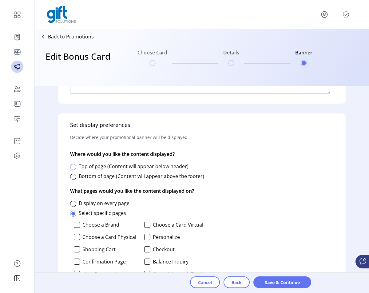
type textarea "****"
click at [73, 168] on div at bounding box center [73, 167] width 6 height 6
click at [72, 205] on div at bounding box center [73, 204] width 6 height 6
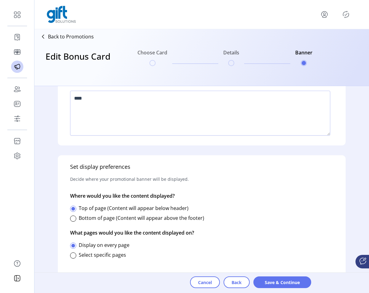
scroll to position [184, 0]
click at [73, 252] on div at bounding box center [73, 255] width 6 height 6
click at [75, 248] on div at bounding box center [73, 245] width 6 height 6
click at [268, 283] on span "Save & Continue" at bounding box center [282, 282] width 42 height 6
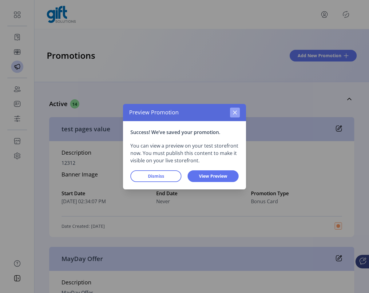
click at [236, 111] on icon "button" at bounding box center [234, 112] width 5 height 5
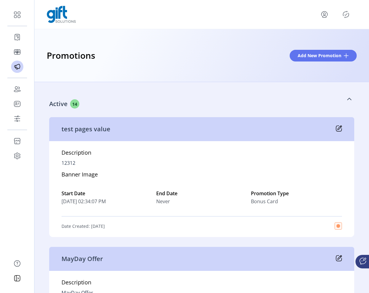
click at [238, 108] on div "Active 14" at bounding box center [172, 103] width 246 height 9
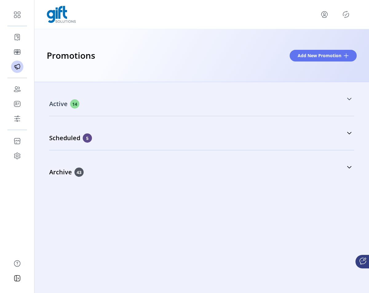
click at [238, 108] on div "Active 14" at bounding box center [172, 103] width 246 height 9
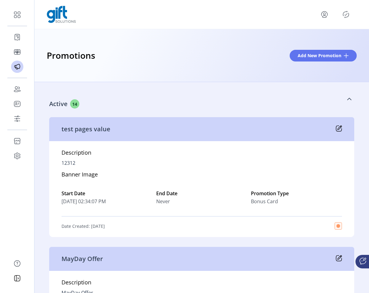
scroll to position [1545, 0]
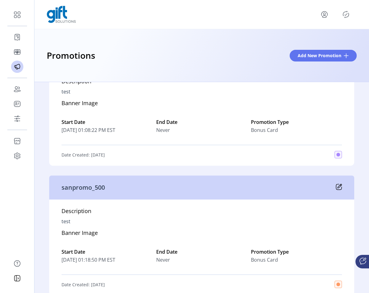
click at [335, 188] on icon at bounding box center [338, 187] width 6 height 6
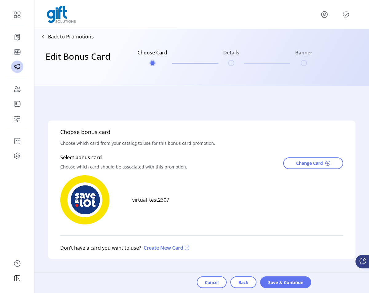
click at [347, 16] on icon "Publisher Panel" at bounding box center [346, 15] width 10 height 10
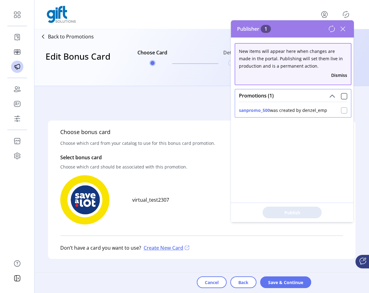
click at [341, 110] on div at bounding box center [344, 110] width 6 height 6
click at [295, 211] on span "Publish 1 Items" at bounding box center [291, 212] width 43 height 6
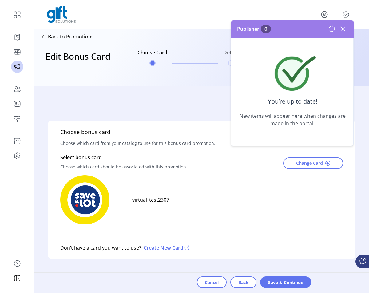
click at [343, 33] on icon at bounding box center [343, 29] width 10 height 10
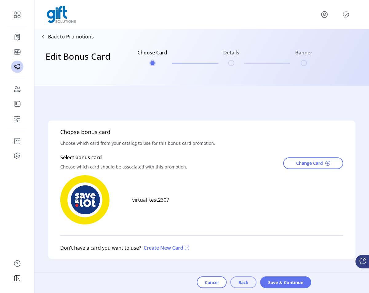
click at [247, 281] on span "Back" at bounding box center [243, 282] width 10 height 6
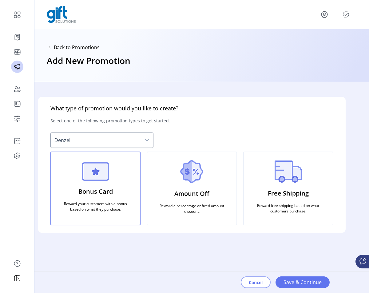
click at [251, 282] on span "Cancel" at bounding box center [255, 282] width 14 height 6
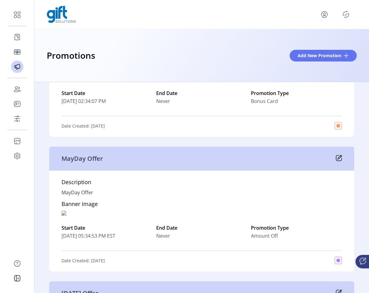
scroll to position [1675, 0]
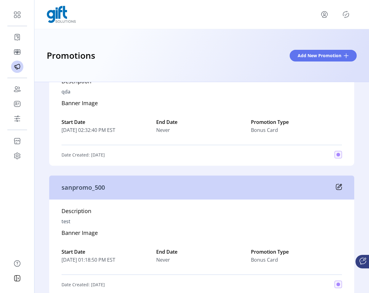
click at [339, 189] on div "sanpromo_500" at bounding box center [201, 187] width 305 height 24
click at [337, 189] on icon at bounding box center [338, 187] width 6 height 6
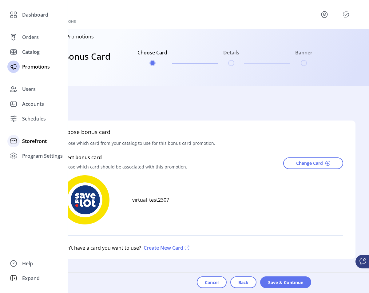
click at [10, 140] on icon at bounding box center [13, 139] width 6 height 3
click at [31, 160] on span "Styling" at bounding box center [30, 162] width 16 height 7
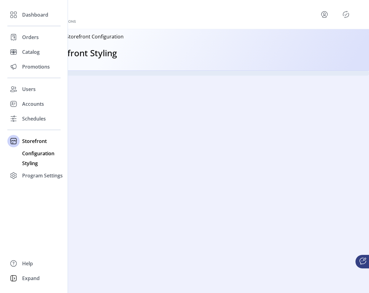
click at [33, 152] on span "Configuration" at bounding box center [38, 153] width 32 height 7
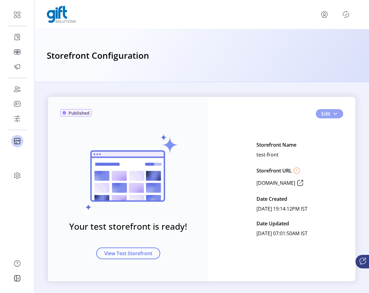
click at [334, 114] on span "button" at bounding box center [334, 113] width 5 height 5
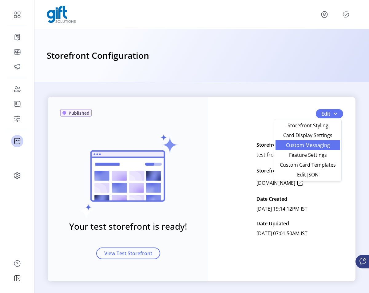
click at [311, 149] on link "Custom Messaging" at bounding box center [307, 145] width 65 height 10
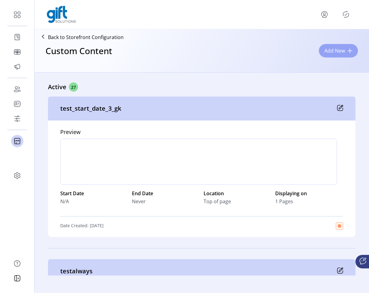
click at [325, 49] on span "Add New" at bounding box center [334, 50] width 21 height 7
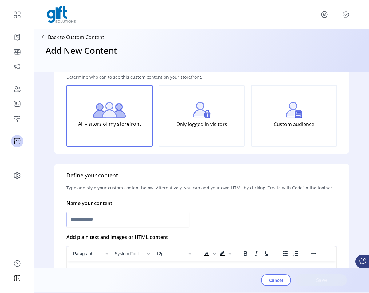
scroll to position [68, 0]
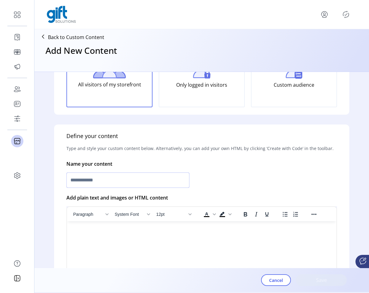
click at [109, 176] on input "text" at bounding box center [127, 179] width 123 height 15
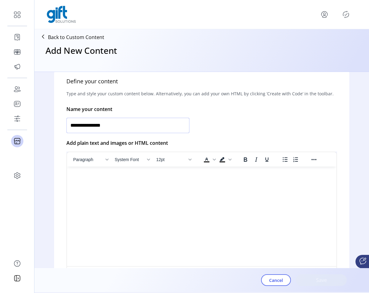
scroll to position [123, 0]
type input "**********"
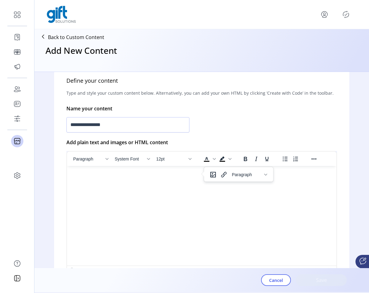
click at [108, 171] on html at bounding box center [201, 168] width 269 height 5
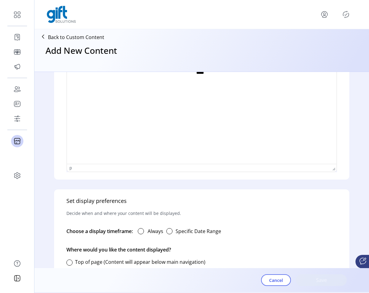
scroll to position [242, 0]
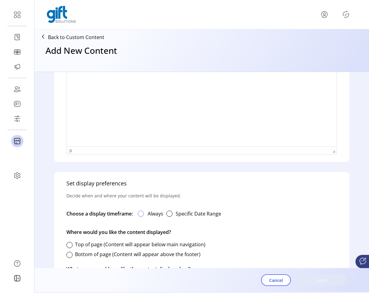
click at [141, 215] on div at bounding box center [141, 213] width 6 height 6
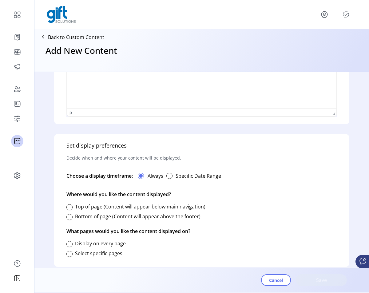
scroll to position [289, 0]
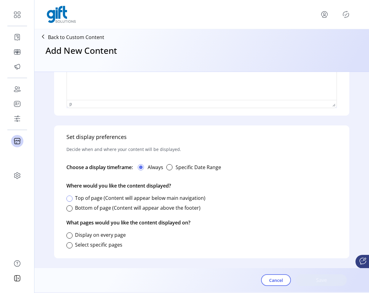
click at [70, 198] on div at bounding box center [69, 198] width 6 height 6
click at [69, 235] on div at bounding box center [69, 235] width 6 height 6
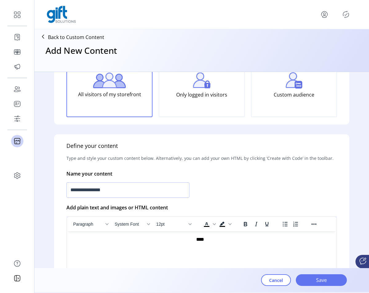
scroll to position [58, 0]
click at [145, 189] on input "**********" at bounding box center [127, 189] width 123 height 15
click at [310, 278] on span "Save" at bounding box center [320, 279] width 35 height 7
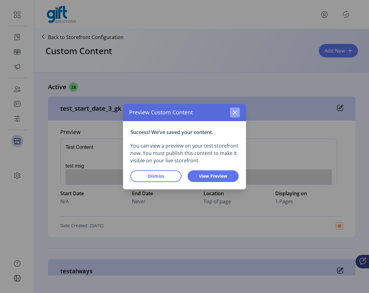
click at [238, 113] on button "button" at bounding box center [235, 113] width 10 height 10
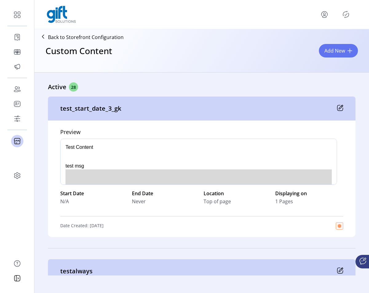
click at [344, 19] on p-button at bounding box center [346, 15] width 10 height 10
click at [345, 16] on icon "Publisher Panel" at bounding box center [346, 15] width 10 height 10
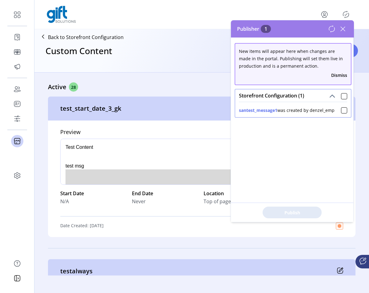
click at [342, 31] on icon at bounding box center [343, 29] width 10 height 10
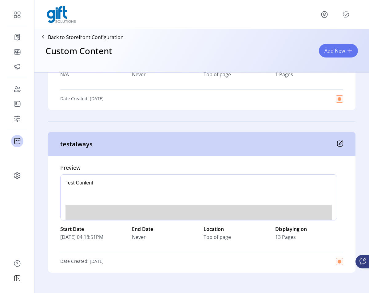
click at [347, 12] on icon "Publisher Panel" at bounding box center [346, 15] width 10 height 10
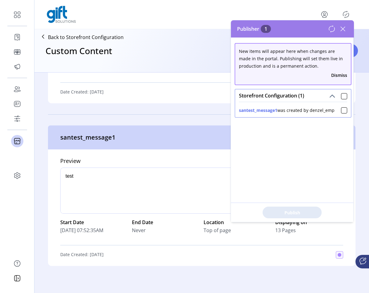
click at [343, 30] on icon at bounding box center [343, 29] width 10 height 10
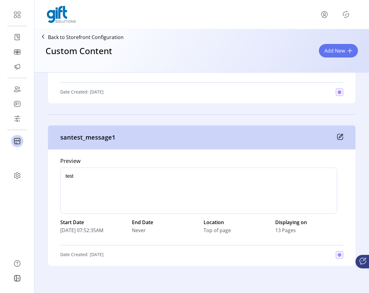
click at [340, 137] on icon at bounding box center [340, 137] width 6 height 6
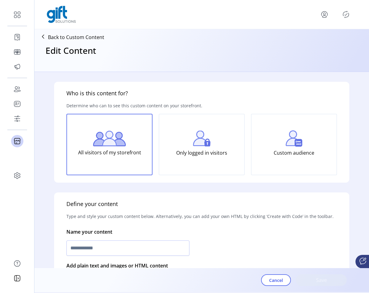
type input "**********"
click at [346, 16] on icon "Publisher Panel" at bounding box center [346, 15] width 10 height 10
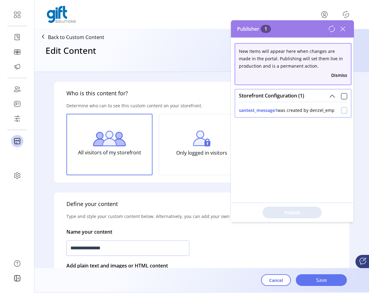
click at [342, 111] on div at bounding box center [344, 110] width 6 height 6
click at [298, 210] on span "Publish 1 Items" at bounding box center [291, 212] width 43 height 6
